Goal: Find specific page/section: Find specific page/section

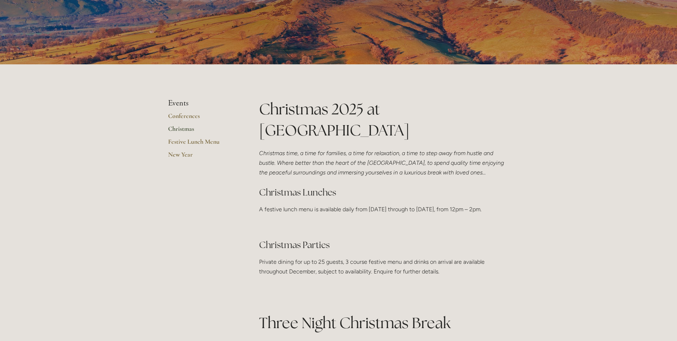
scroll to position [71, 0]
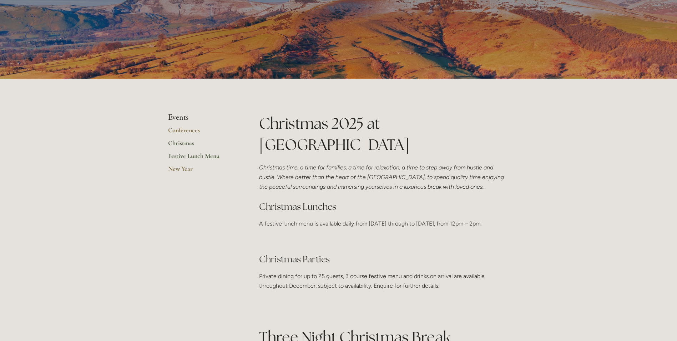
click at [193, 156] on link "Festive Lunch Menu" at bounding box center [202, 158] width 68 height 13
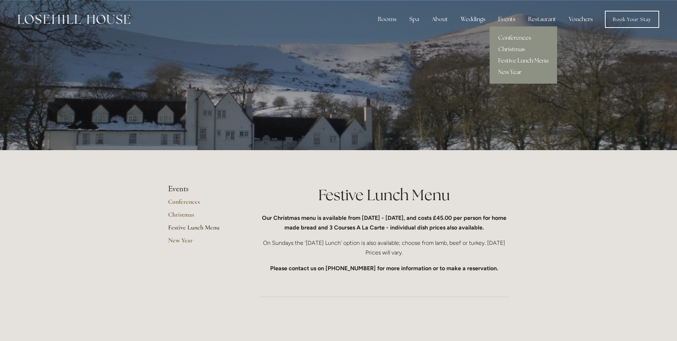
click at [520, 60] on link "Festive Lunch Menu" at bounding box center [523, 60] width 67 height 11
